Goal: Navigation & Orientation: Find specific page/section

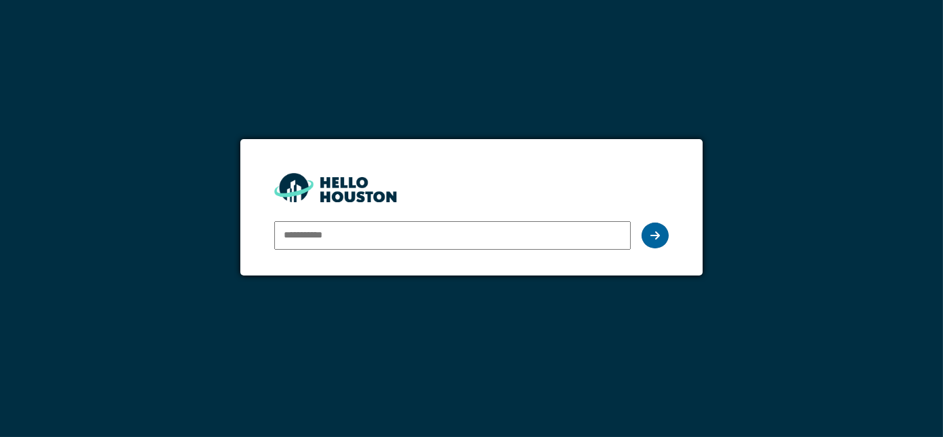
type input "**********"
click at [657, 228] on div at bounding box center [654, 236] width 27 height 26
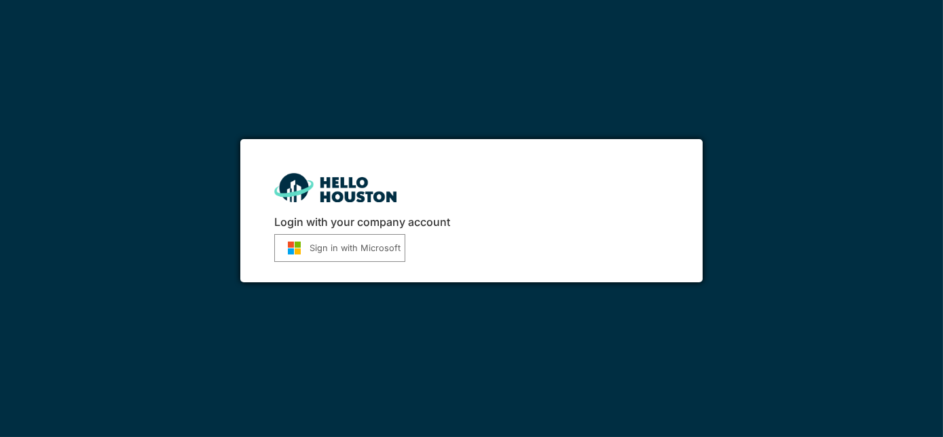
click at [382, 244] on button "Sign in with Microsoft" at bounding box center [339, 248] width 131 height 28
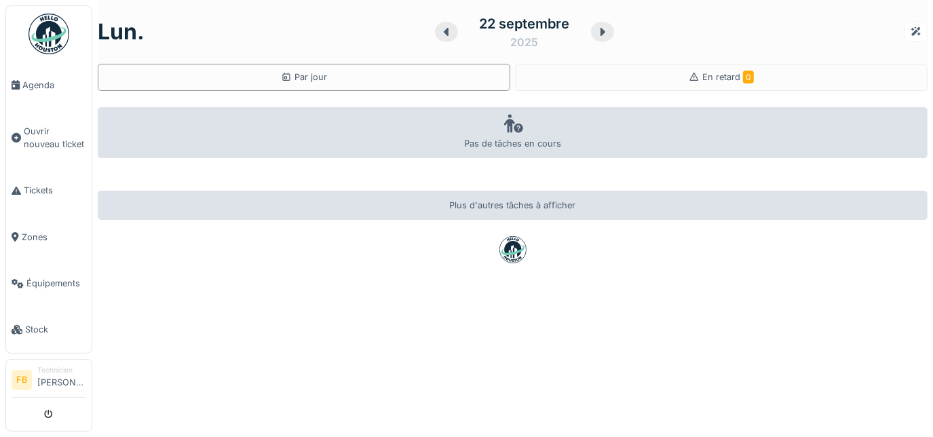
click at [513, 133] on div "Pas de tâches en cours" at bounding box center [513, 132] width 830 height 51
click at [46, 190] on span "Tickets" at bounding box center [55, 190] width 62 height 13
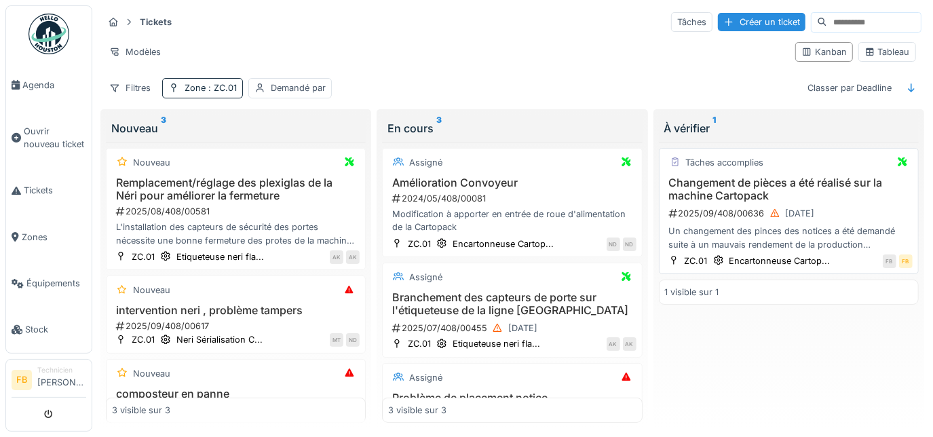
click at [756, 180] on h3 "Changement de pièces a été réalisé sur la machine Cartopack" at bounding box center [789, 189] width 248 height 26
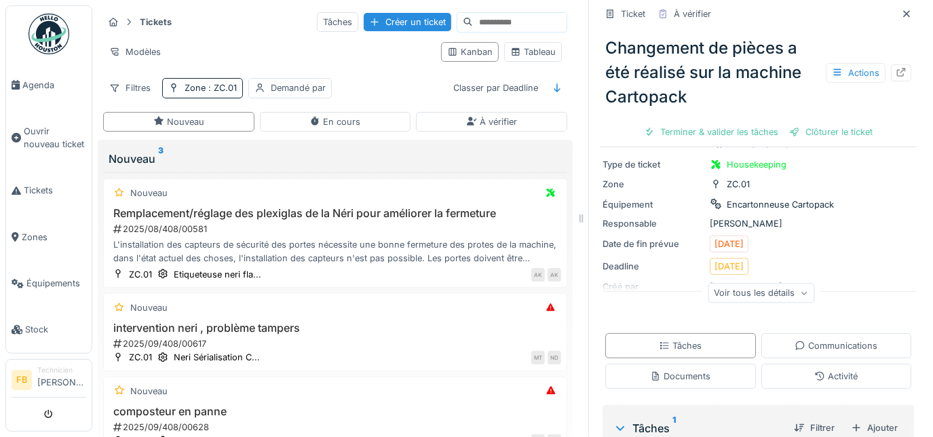
scroll to position [89, 0]
click at [770, 291] on div "Voir tous les détails" at bounding box center [761, 291] width 107 height 20
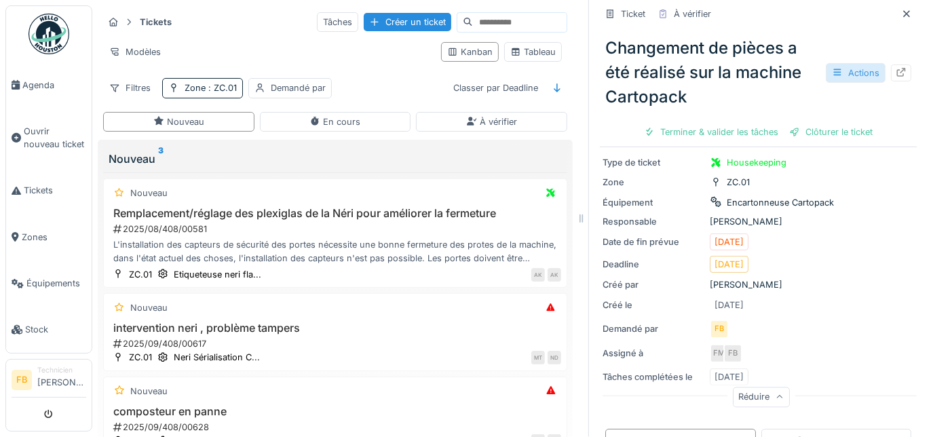
click at [852, 75] on div "Actions" at bounding box center [856, 73] width 60 height 20
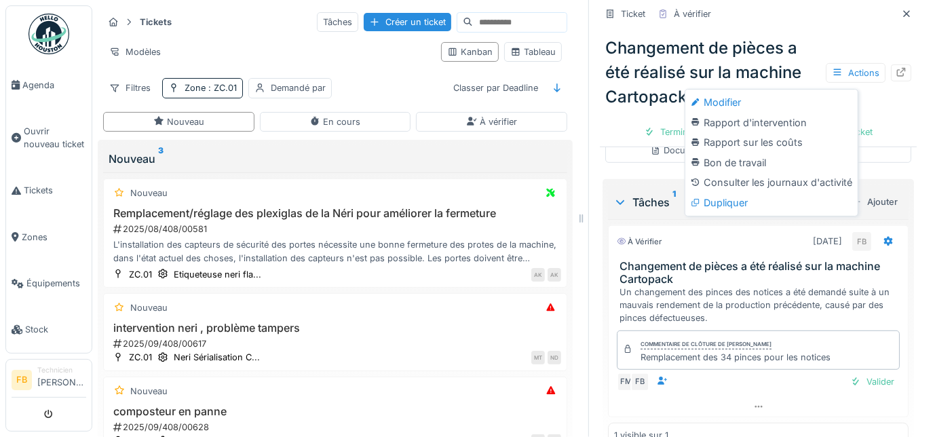
scroll to position [432, 0]
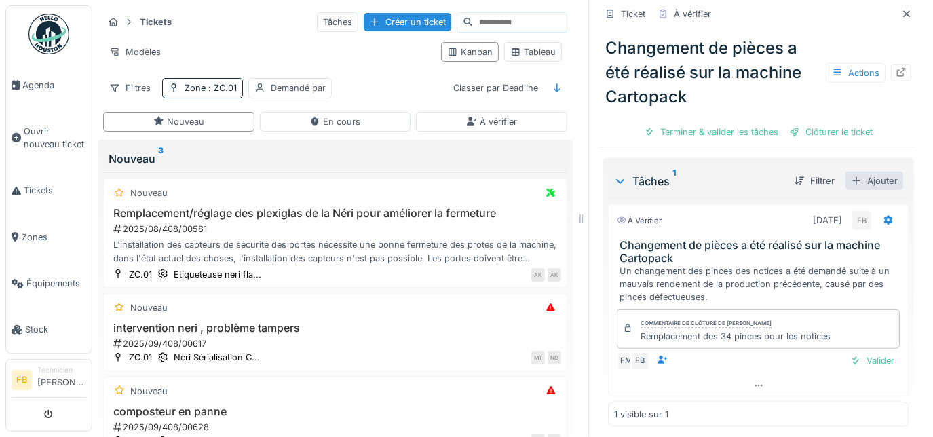
click at [874, 172] on div "Ajouter" at bounding box center [875, 181] width 58 height 18
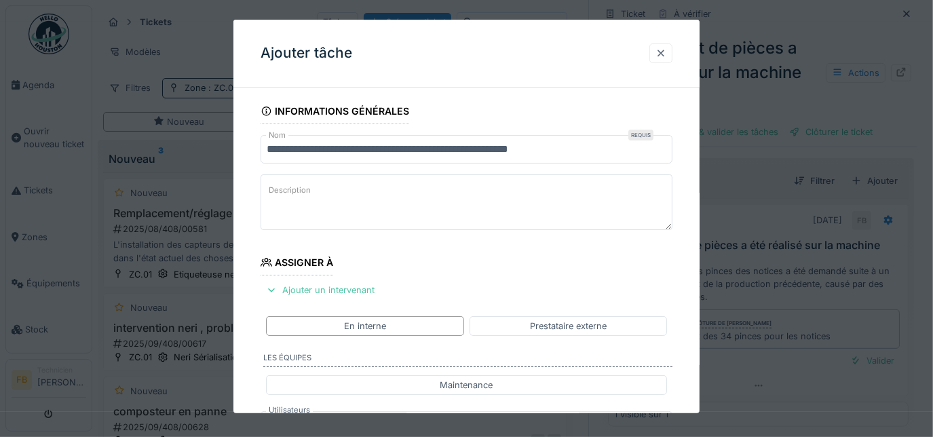
click at [667, 48] on div at bounding box center [661, 53] width 11 height 13
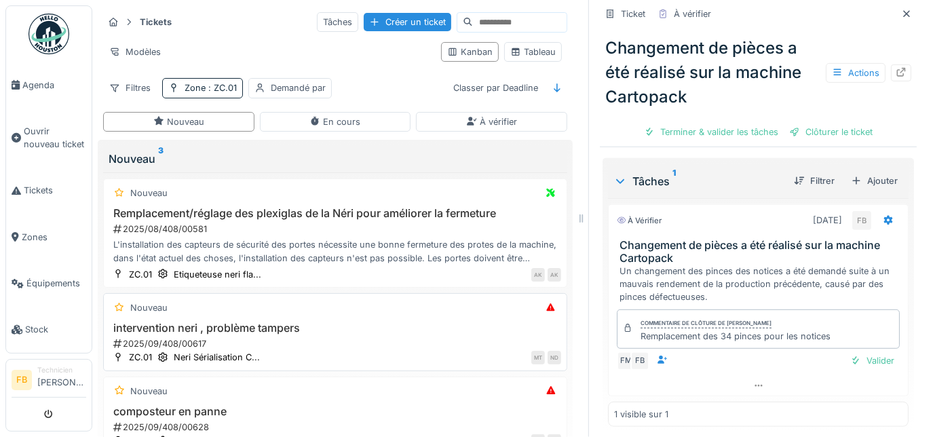
click at [250, 305] on div "Nouveau" at bounding box center [335, 307] width 452 height 17
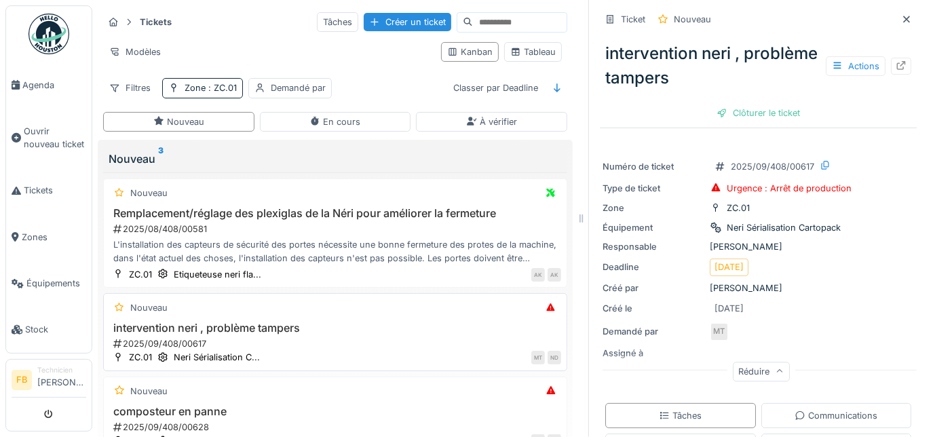
click at [204, 333] on div "intervention neri , problème tampers 2025/09/408/00617" at bounding box center [335, 336] width 452 height 29
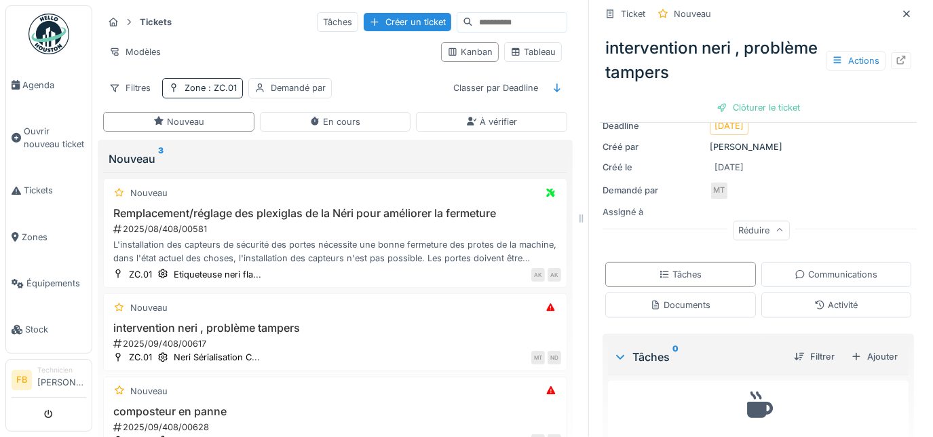
scroll to position [178, 0]
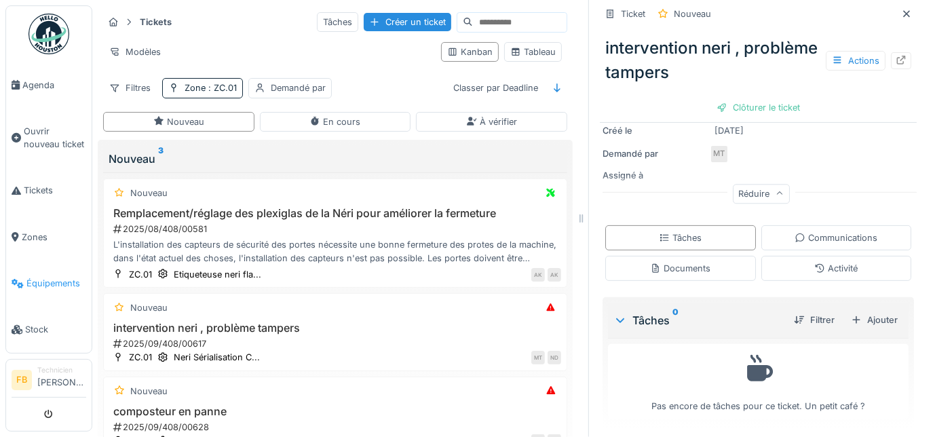
click at [41, 277] on span "Équipements" at bounding box center [56, 283] width 60 height 13
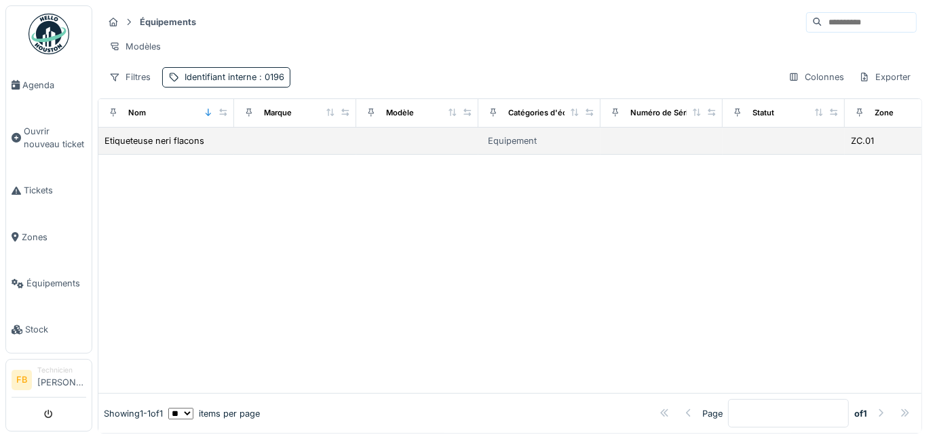
click at [284, 147] on td at bounding box center [295, 141] width 122 height 27
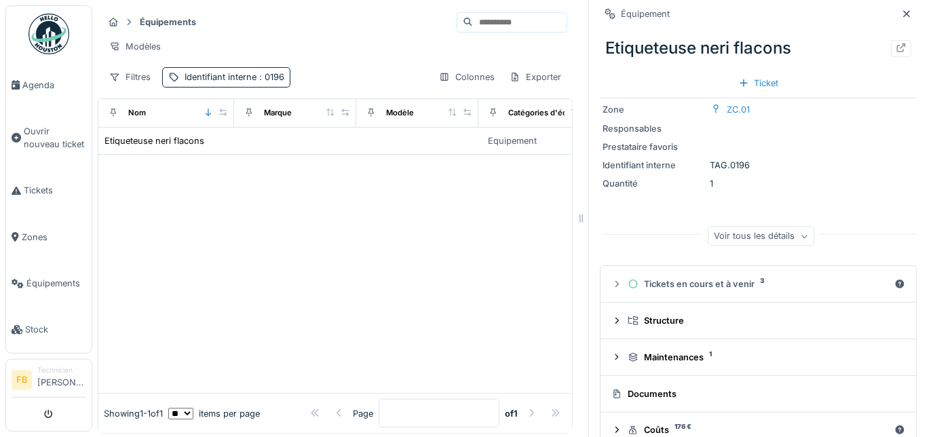
scroll to position [56, 0]
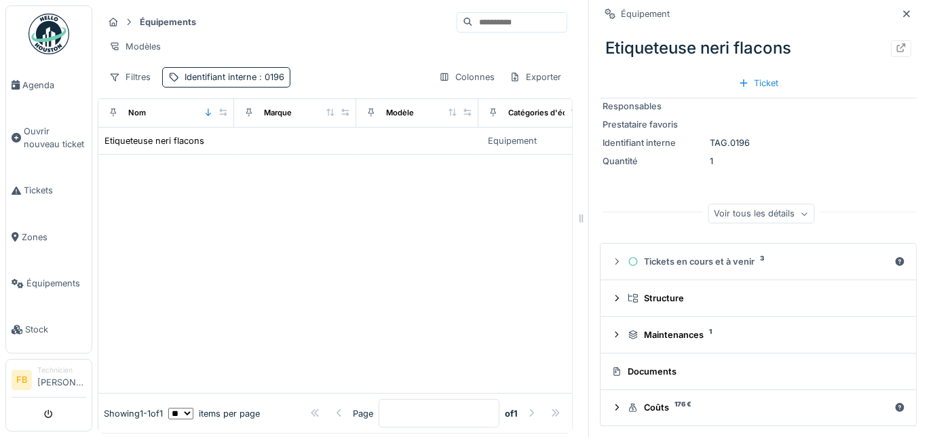
click at [655, 371] on div "Documents" at bounding box center [756, 371] width 289 height 13
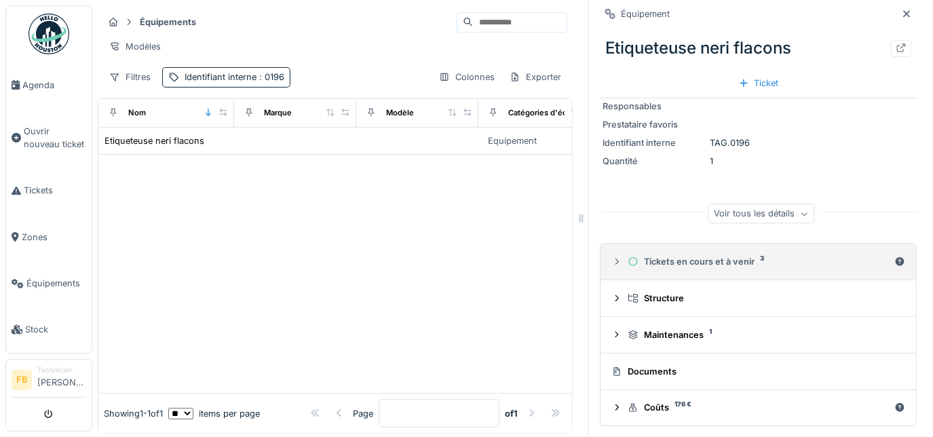
click at [612, 262] on icon at bounding box center [617, 261] width 11 height 9
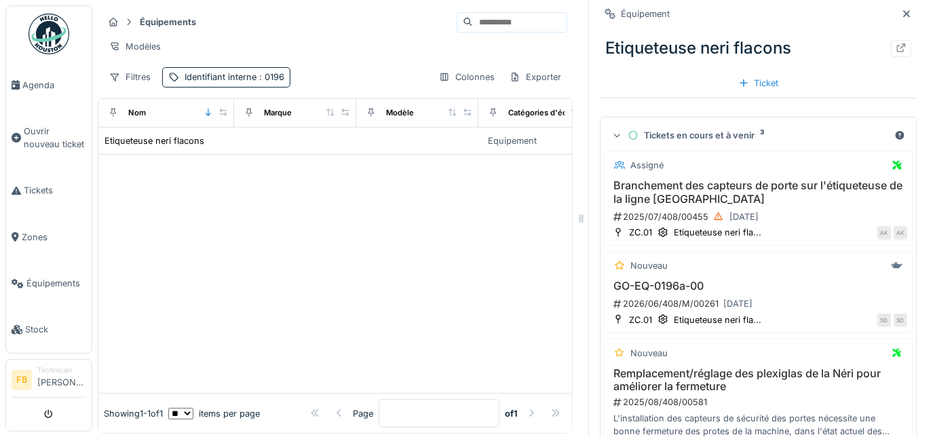
scroll to position [182, 0]
click at [672, 291] on h3 "GO-EQ-0196a-00" at bounding box center [759, 286] width 298 height 13
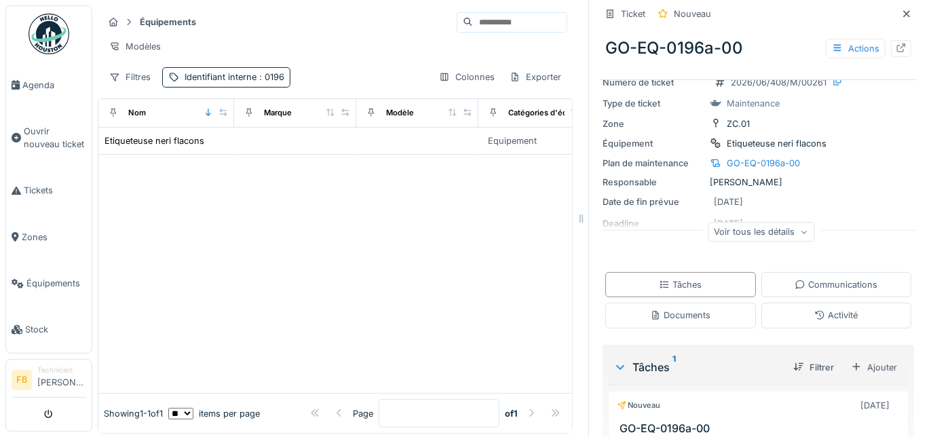
scroll to position [39, 0]
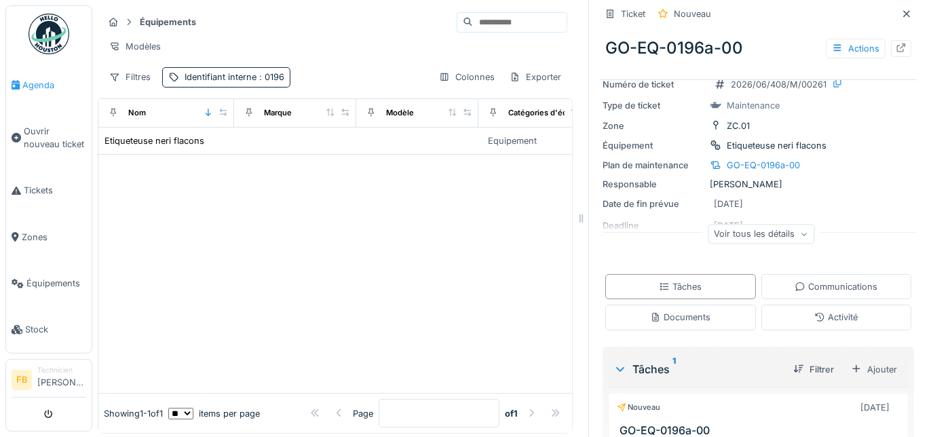
click at [31, 81] on span "Agenda" at bounding box center [54, 85] width 64 height 13
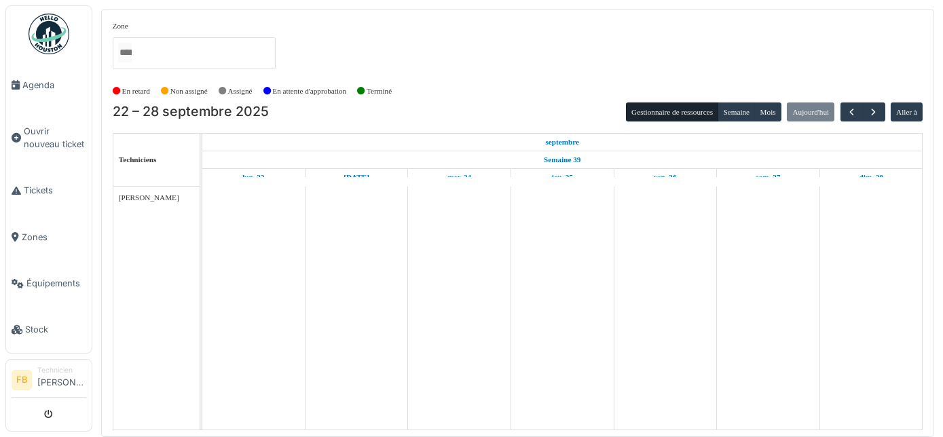
click at [661, 223] on td at bounding box center [665, 308] width 103 height 242
